Goal: Register for event/course

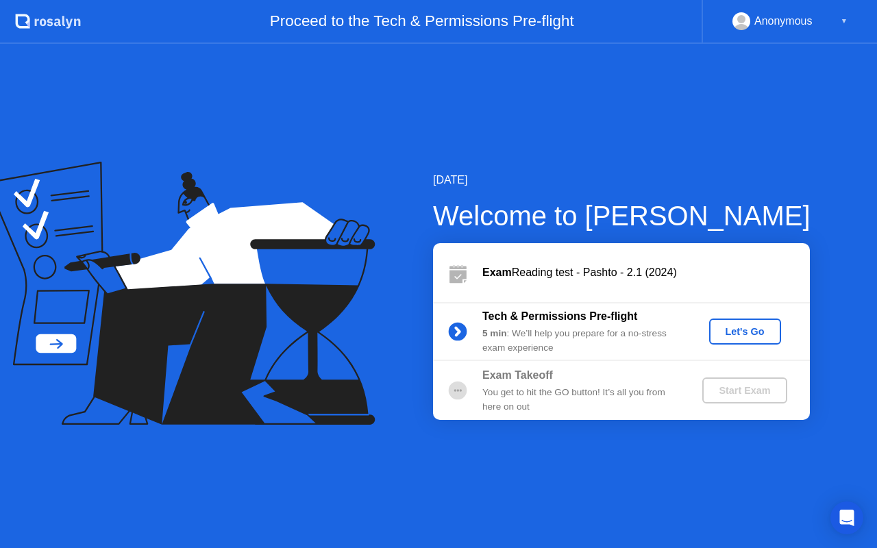
click at [739, 326] on div "Let's Go" at bounding box center [745, 331] width 61 height 11
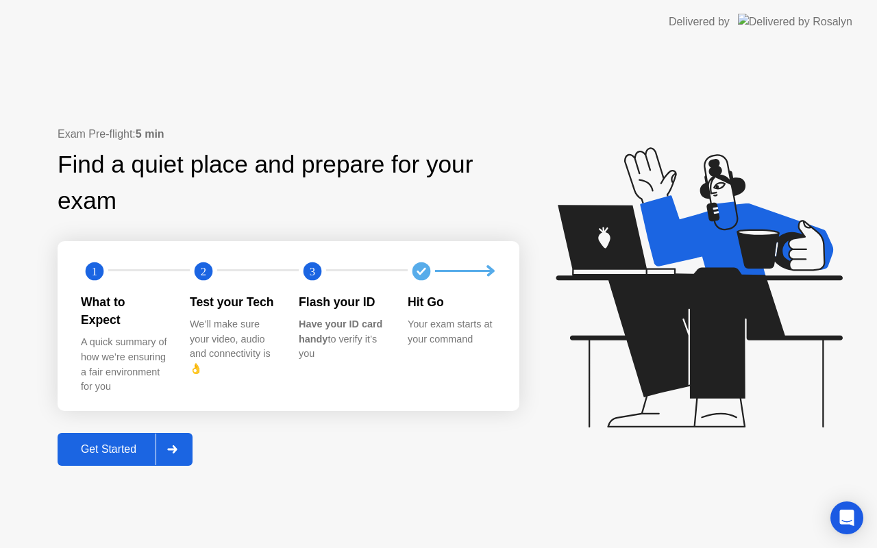
click at [102, 443] on div "Get Started" at bounding box center [109, 449] width 94 height 12
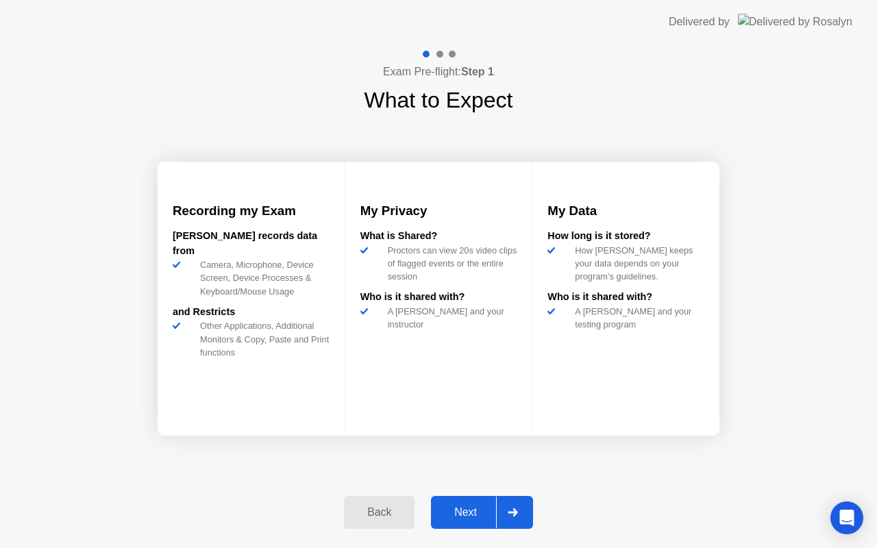
click at [464, 513] on div "Next" at bounding box center [465, 512] width 61 height 12
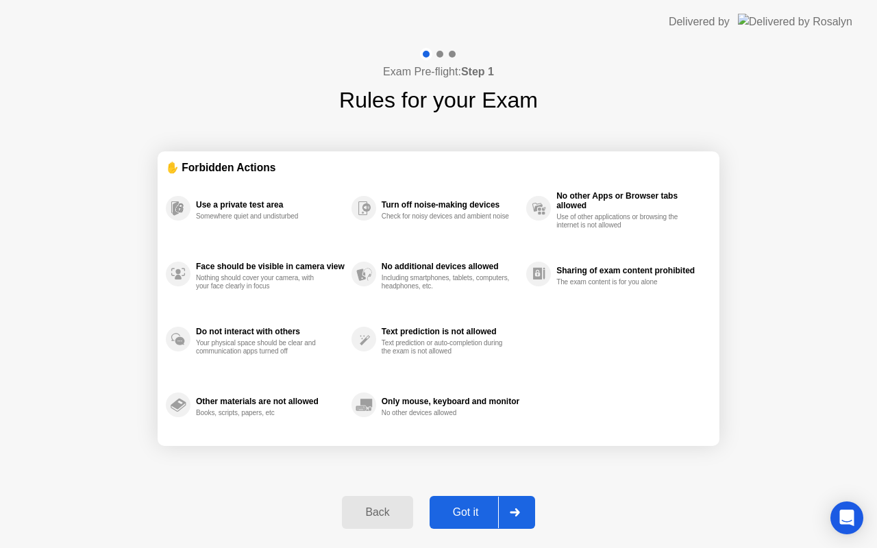
click at [464, 513] on div "Got it" at bounding box center [466, 512] width 64 height 12
select select "**********"
select select "*******"
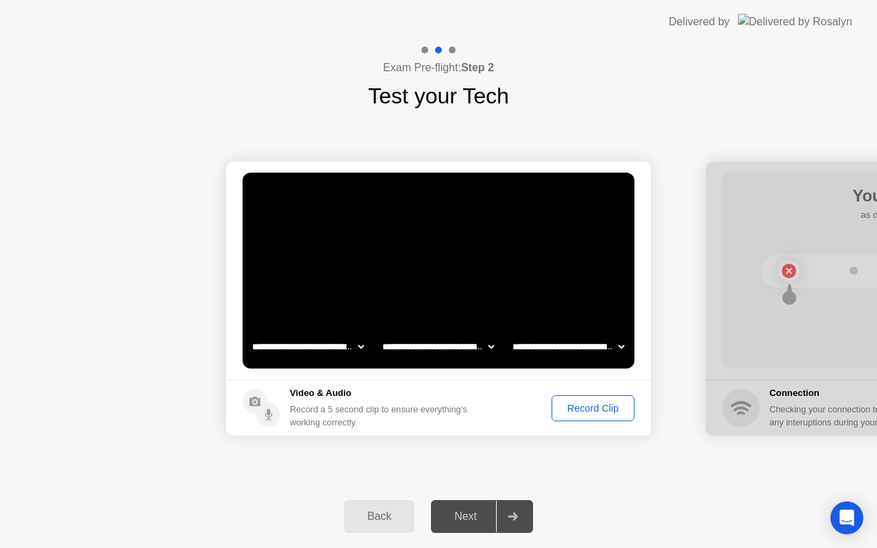
click at [579, 404] on div "Record Clip" at bounding box center [592, 408] width 73 height 11
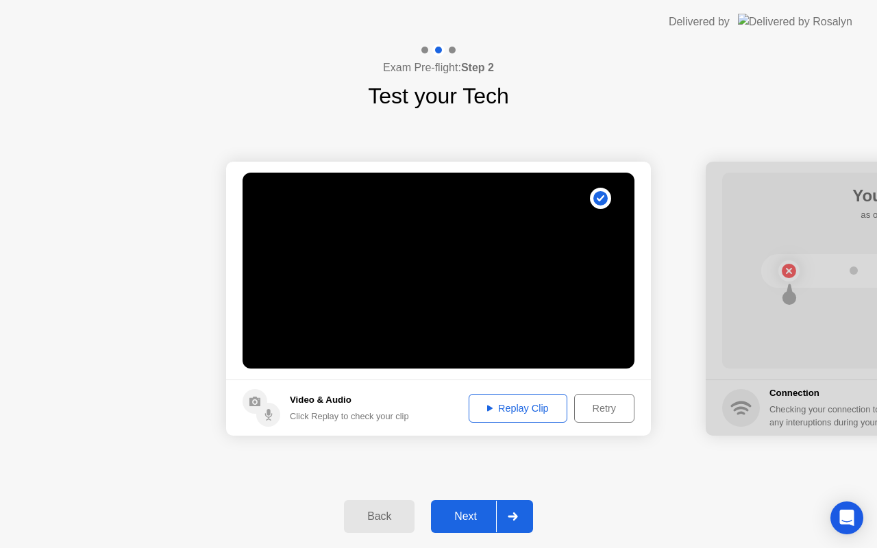
click at [466, 514] on div "Next" at bounding box center [465, 517] width 61 height 12
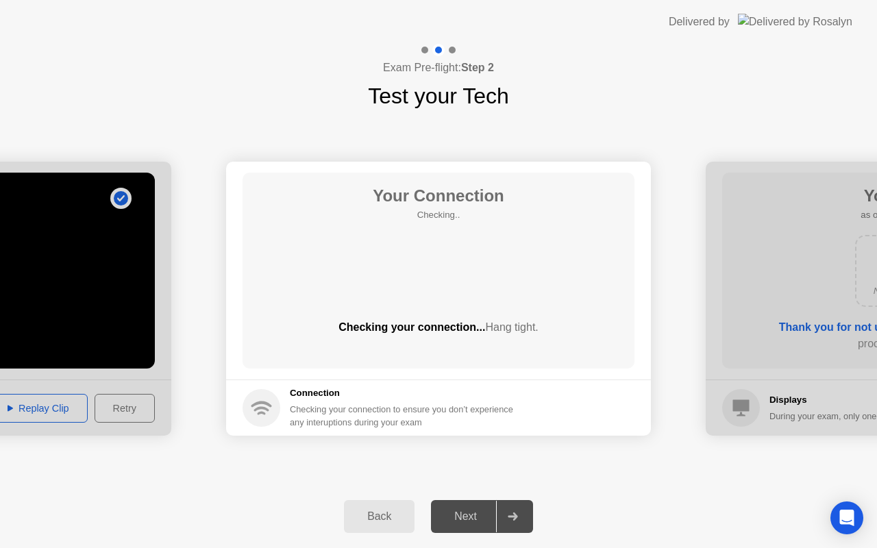
click at [463, 517] on div "Next" at bounding box center [465, 517] width 61 height 12
click at [463, 512] on div "Next" at bounding box center [465, 517] width 61 height 12
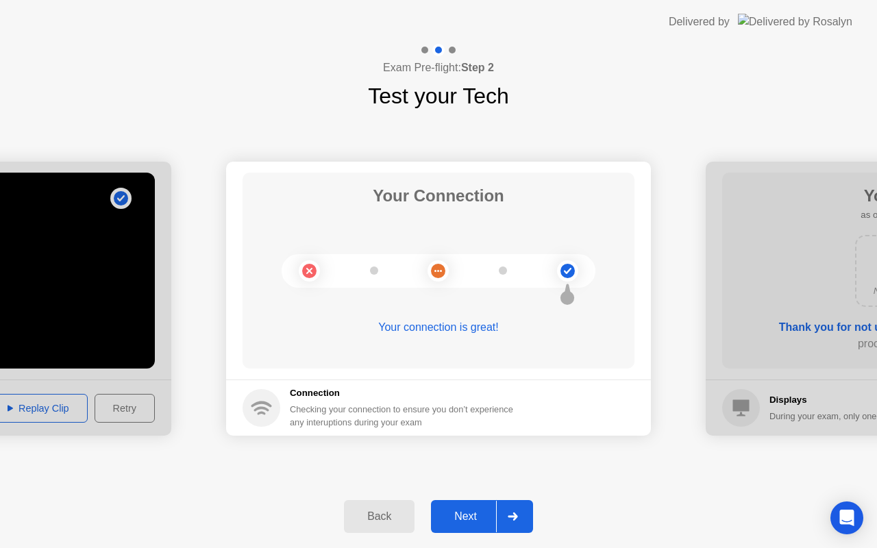
click at [457, 512] on div "Next" at bounding box center [465, 517] width 61 height 12
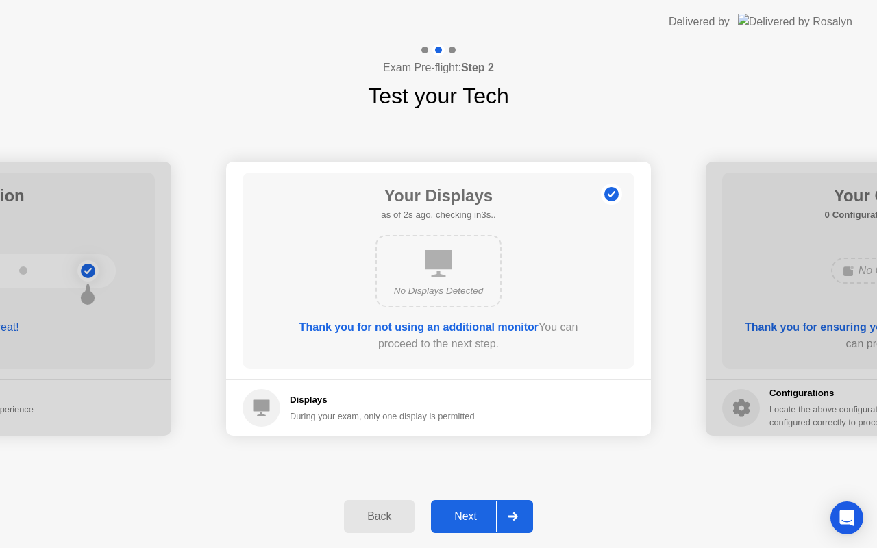
click at [474, 513] on div "Next" at bounding box center [465, 517] width 61 height 12
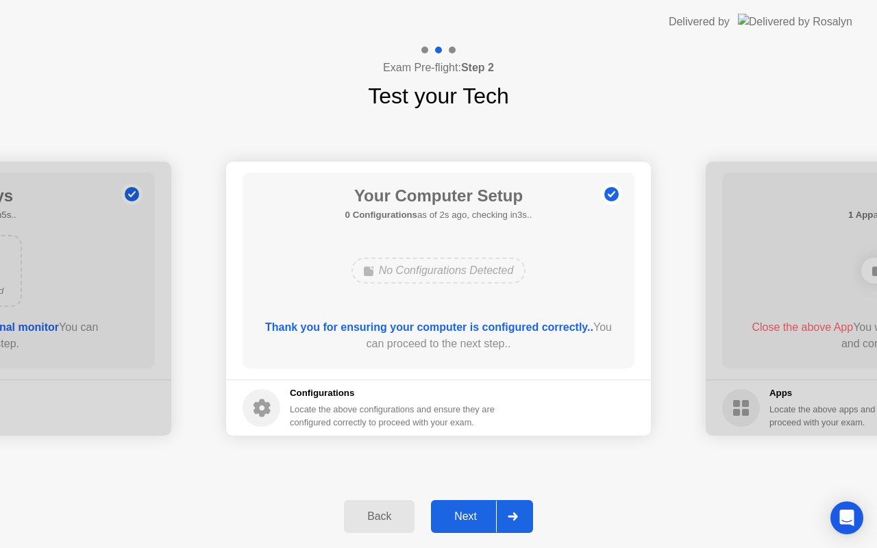
click at [474, 513] on div "Next" at bounding box center [465, 517] width 61 height 12
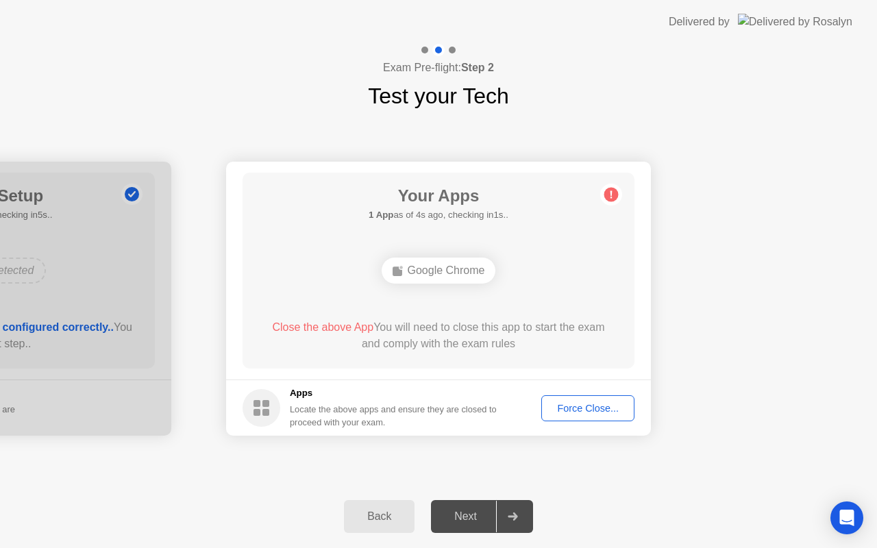
click at [570, 409] on div "Force Close..." at bounding box center [588, 408] width 84 height 11
click at [564, 408] on div "Force Close..." at bounding box center [588, 408] width 84 height 11
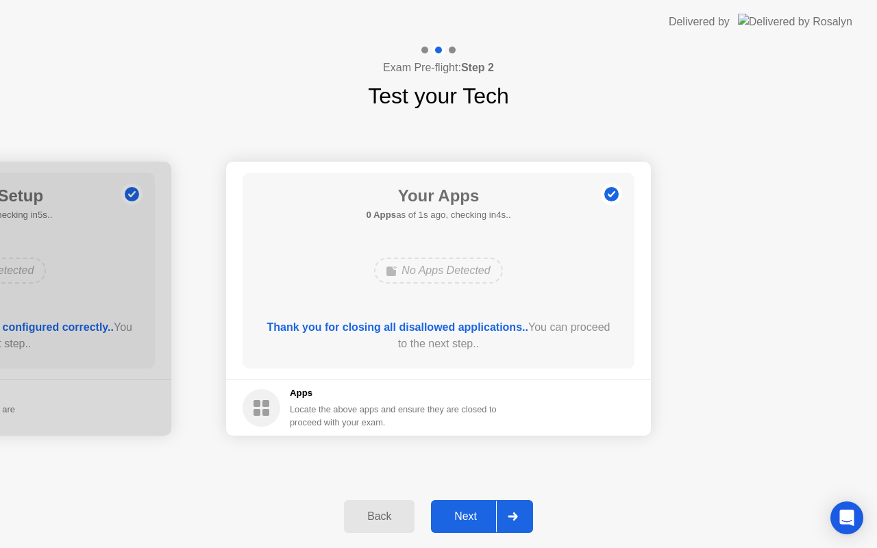
click at [455, 511] on div "Next" at bounding box center [465, 517] width 61 height 12
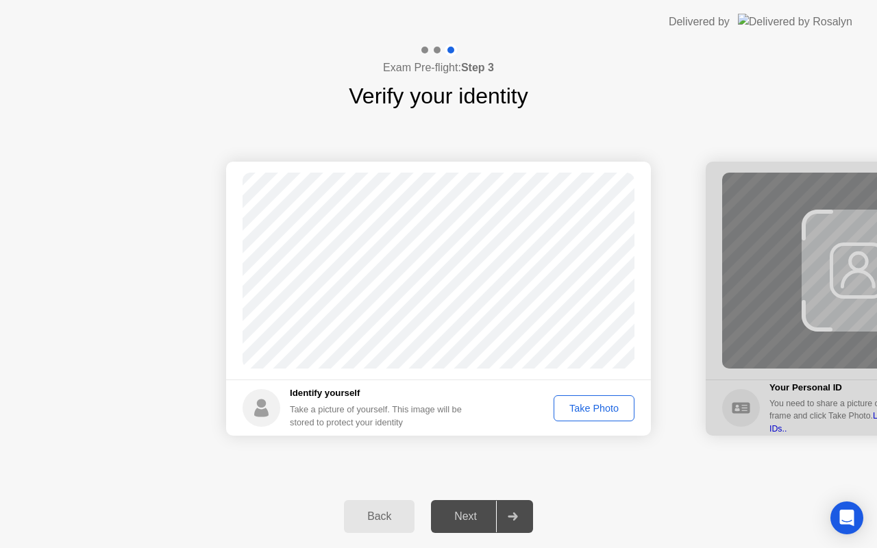
click at [585, 406] on div "Take Photo" at bounding box center [594, 408] width 71 height 11
click at [465, 513] on div "Next" at bounding box center [465, 517] width 61 height 12
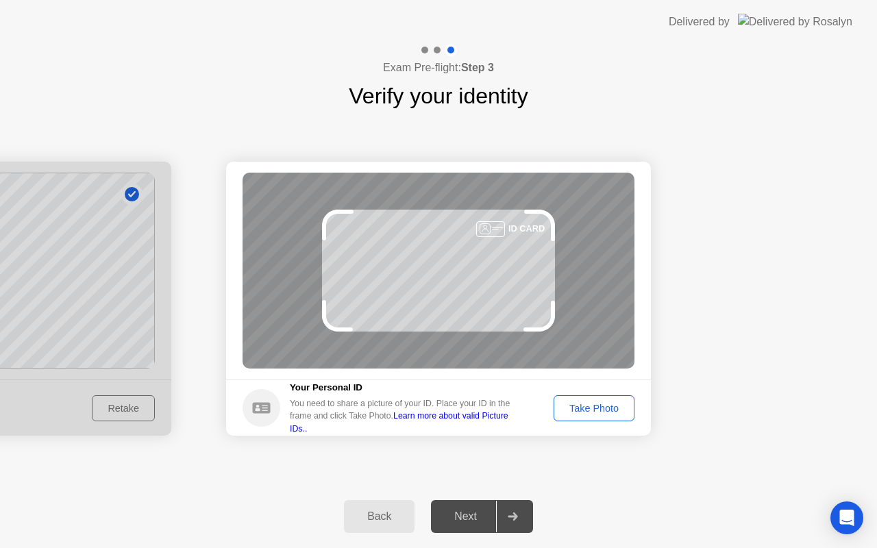
click at [580, 406] on div "Take Photo" at bounding box center [594, 408] width 71 height 11
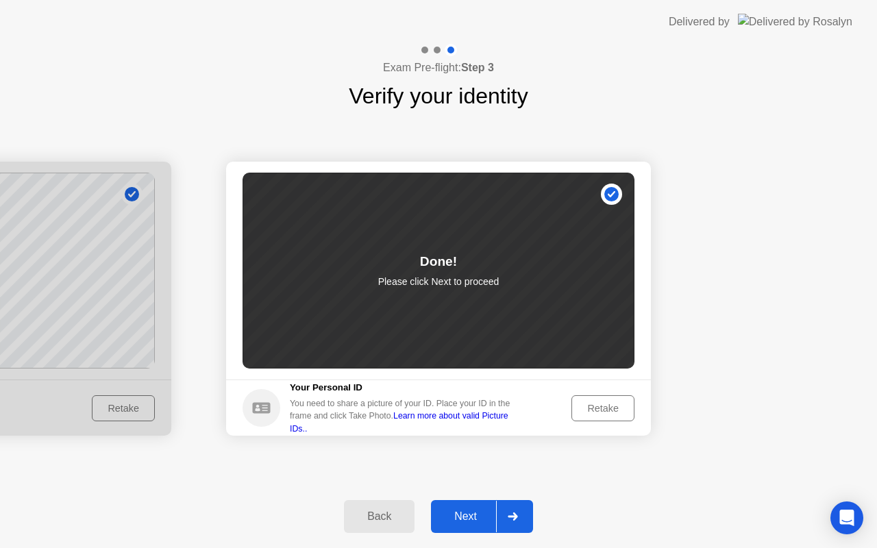
click at [465, 515] on div "Next" at bounding box center [465, 517] width 61 height 12
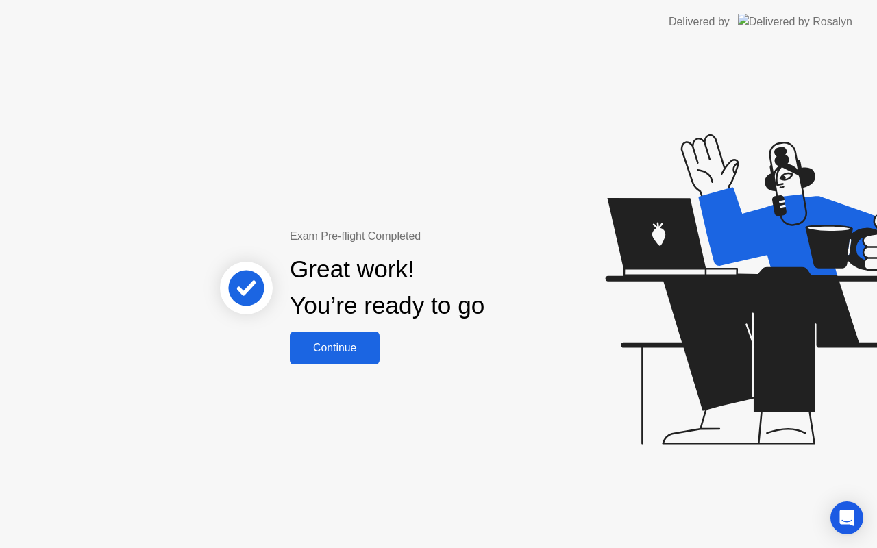
click at [336, 343] on div "Continue" at bounding box center [335, 348] width 82 height 12
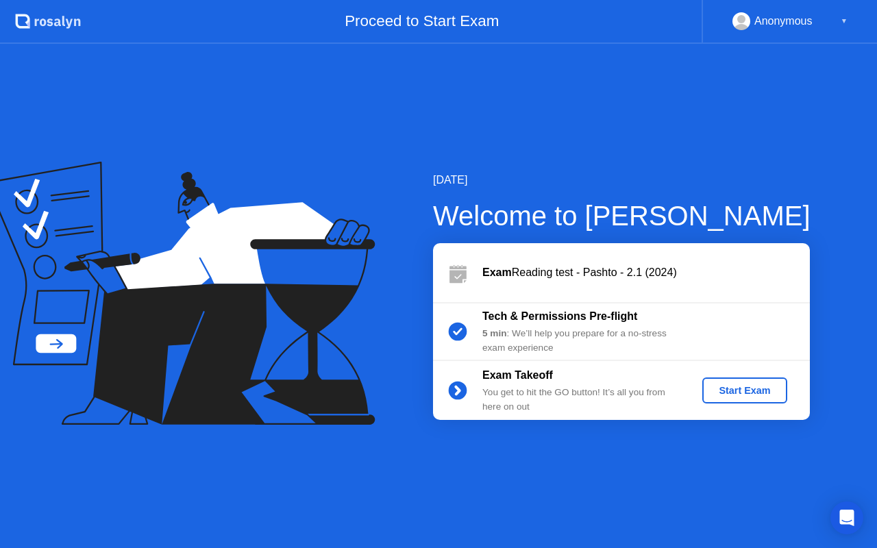
click at [744, 386] on div "Start Exam" at bounding box center [744, 390] width 73 height 11
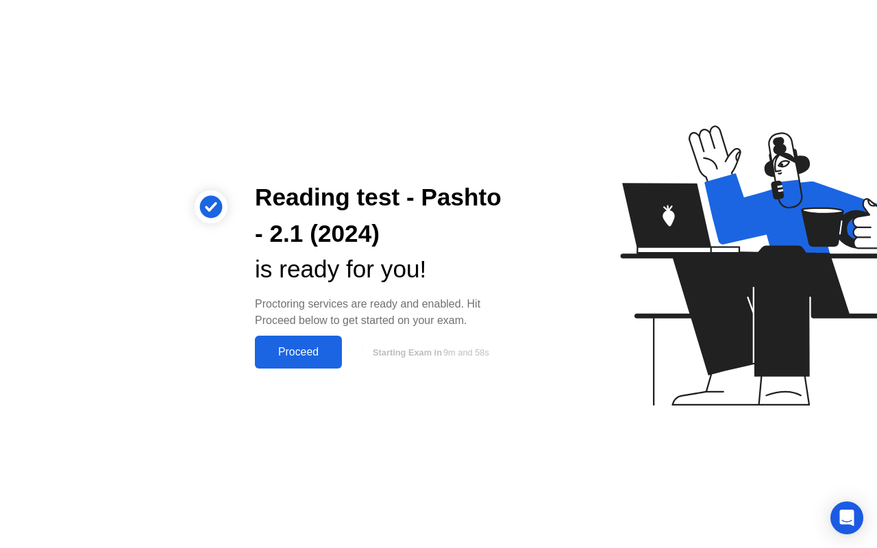
click at [285, 350] on div "Proceed" at bounding box center [298, 352] width 79 height 12
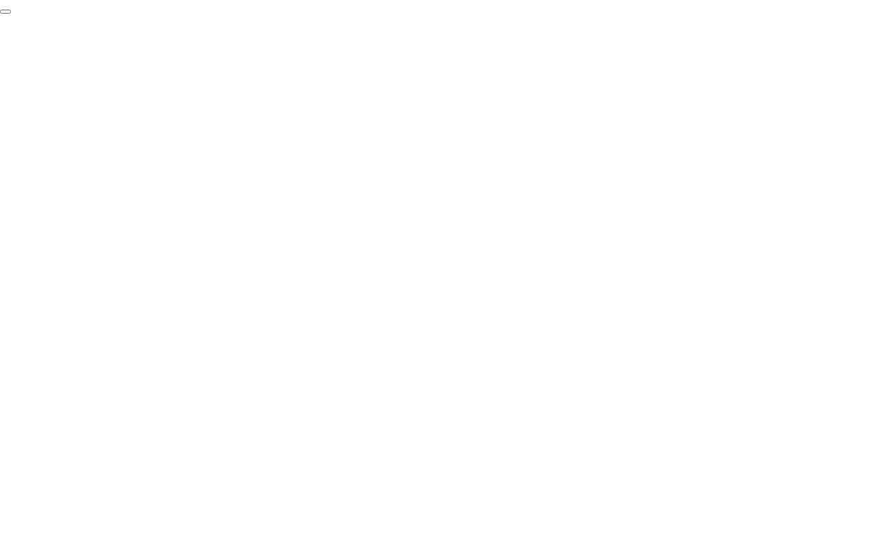
click div "End Proctoring Session"
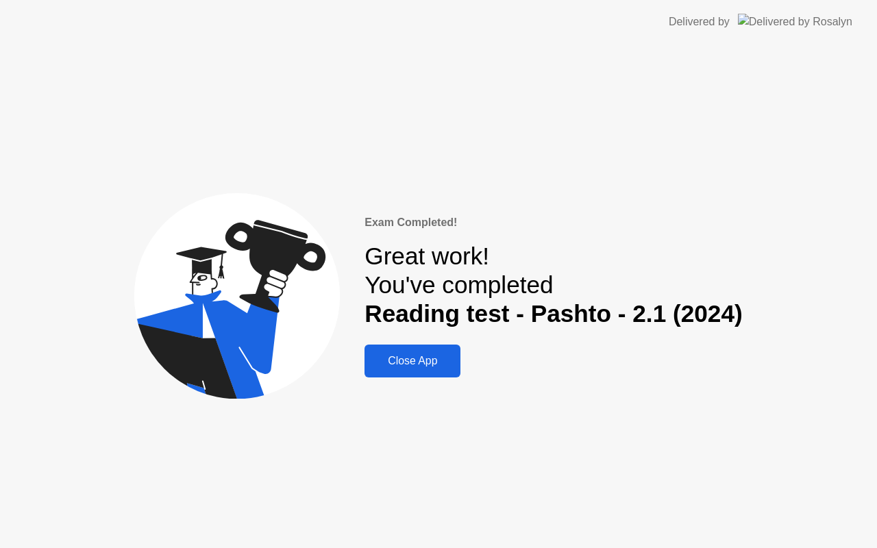
click at [402, 357] on div "Close App" at bounding box center [413, 361] width 88 height 12
